Goal: Information Seeking & Learning: Learn about a topic

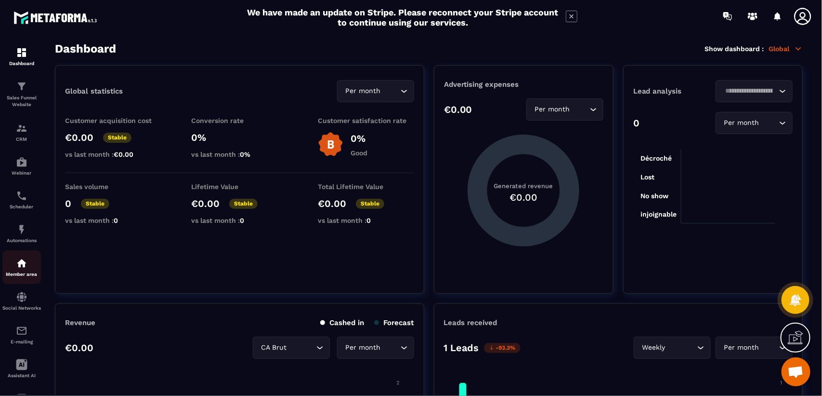
click at [22, 270] on div "Member area" at bounding box center [21, 266] width 39 height 19
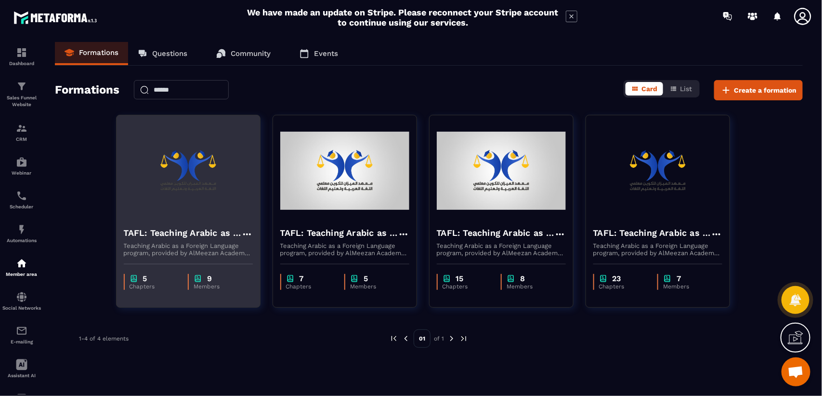
click at [208, 211] on img at bounding box center [188, 170] width 129 height 96
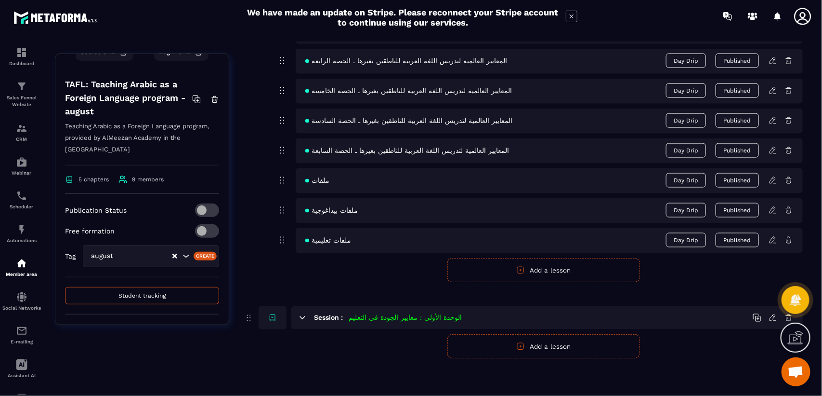
scroll to position [172, 0]
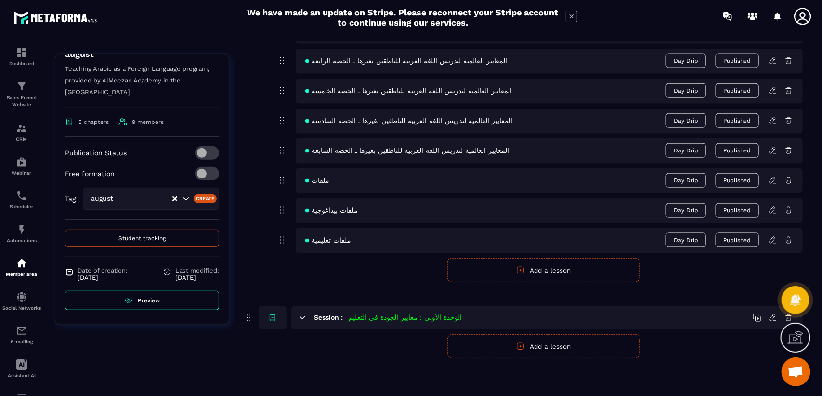
click at [147, 299] on span "Preview" at bounding box center [149, 300] width 22 height 7
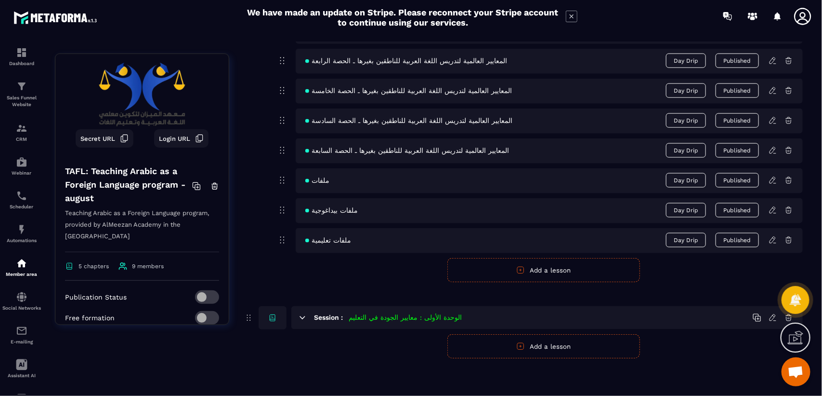
scroll to position [0, 0]
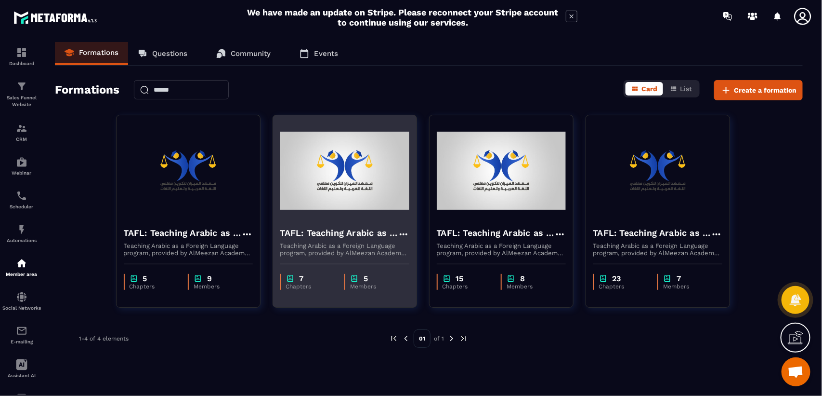
click at [342, 196] on img at bounding box center [344, 170] width 129 height 96
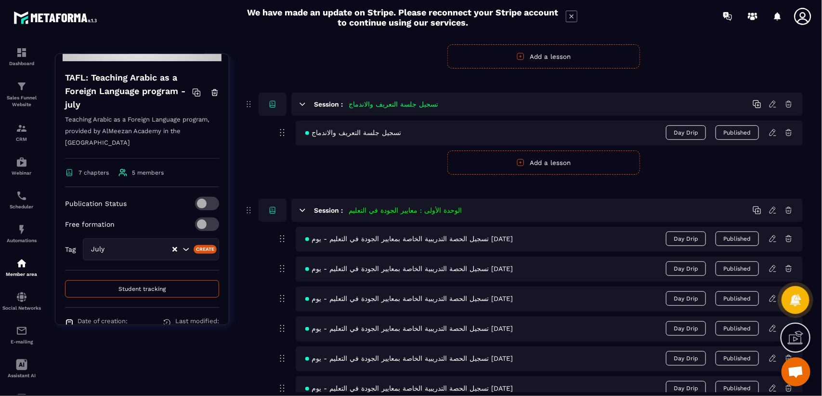
scroll to position [172, 0]
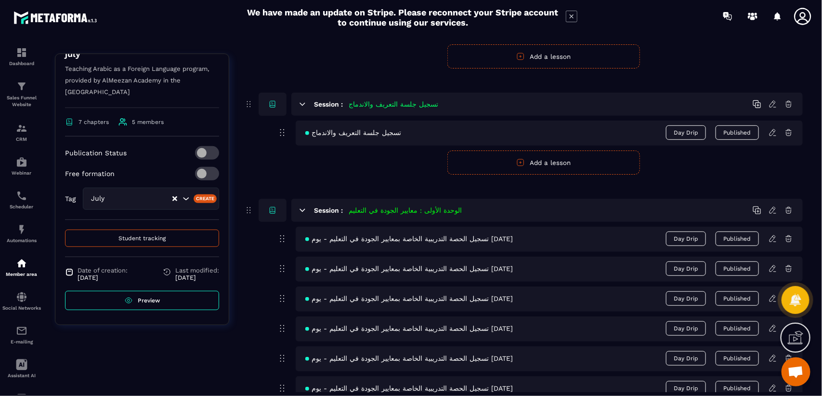
click at [142, 239] on span "Student tracking" at bounding box center [142, 238] width 47 height 7
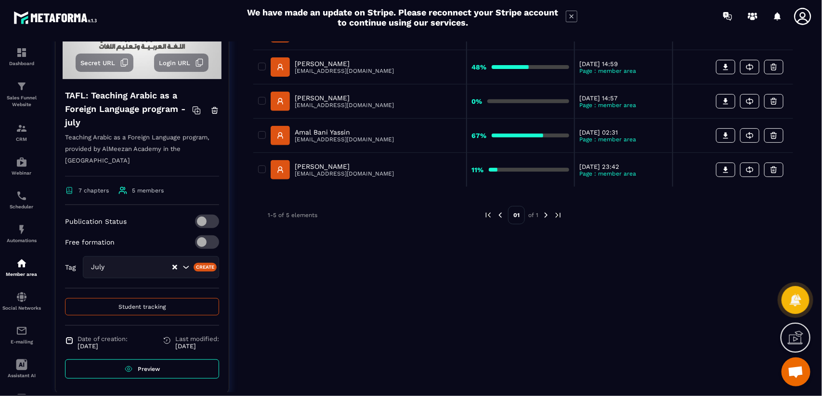
scroll to position [173, 0]
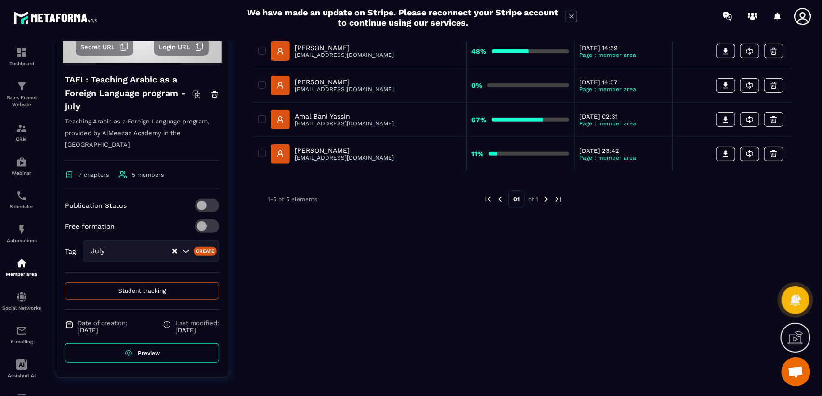
click at [143, 349] on span "Preview" at bounding box center [149, 352] width 22 height 7
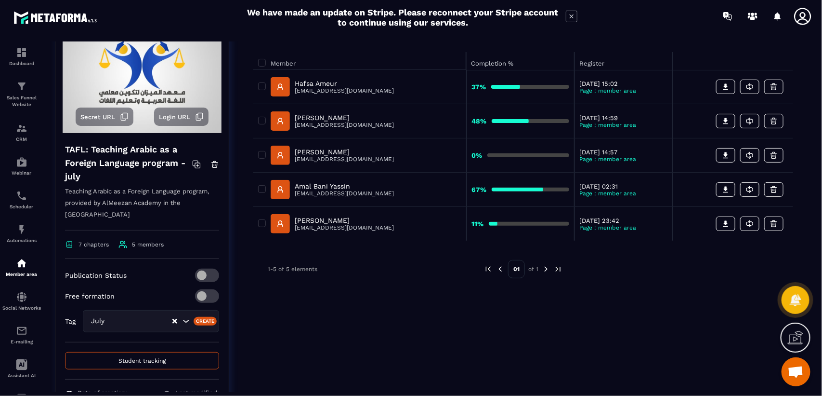
scroll to position [0, 0]
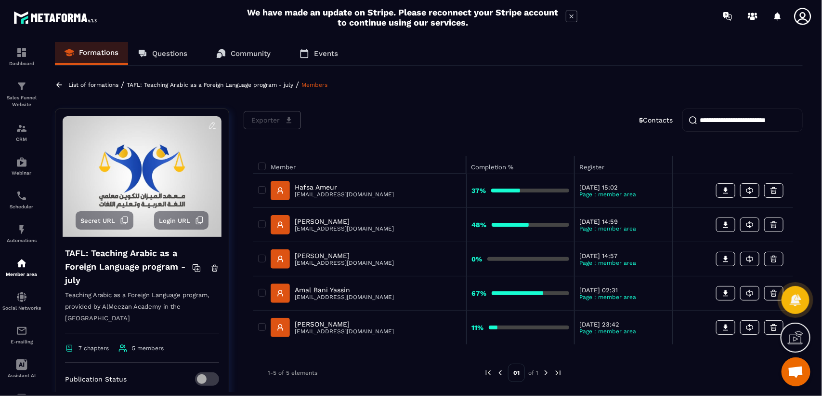
click at [106, 56] on p "Formations" at bounding box center [99, 52] width 40 height 9
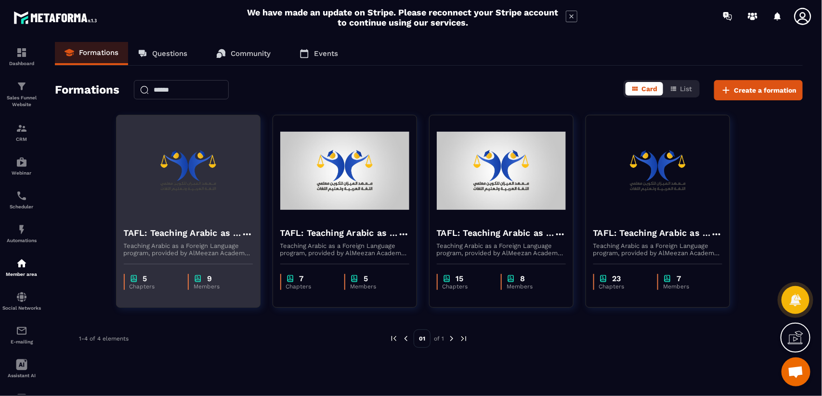
click at [203, 174] on img at bounding box center [188, 170] width 129 height 96
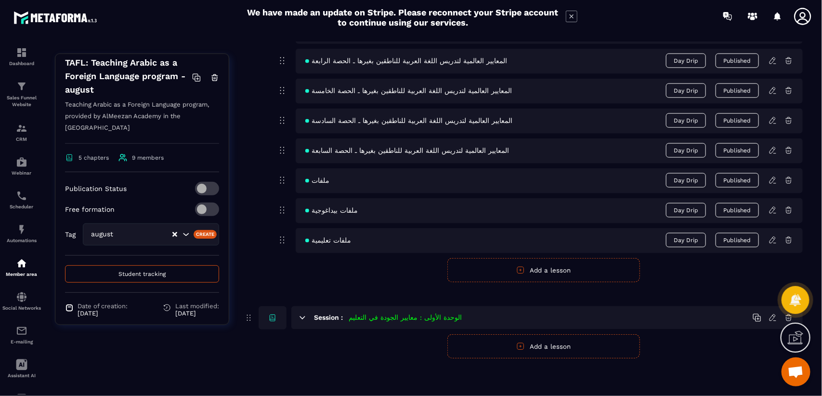
scroll to position [172, 0]
